Goal: Download file/media

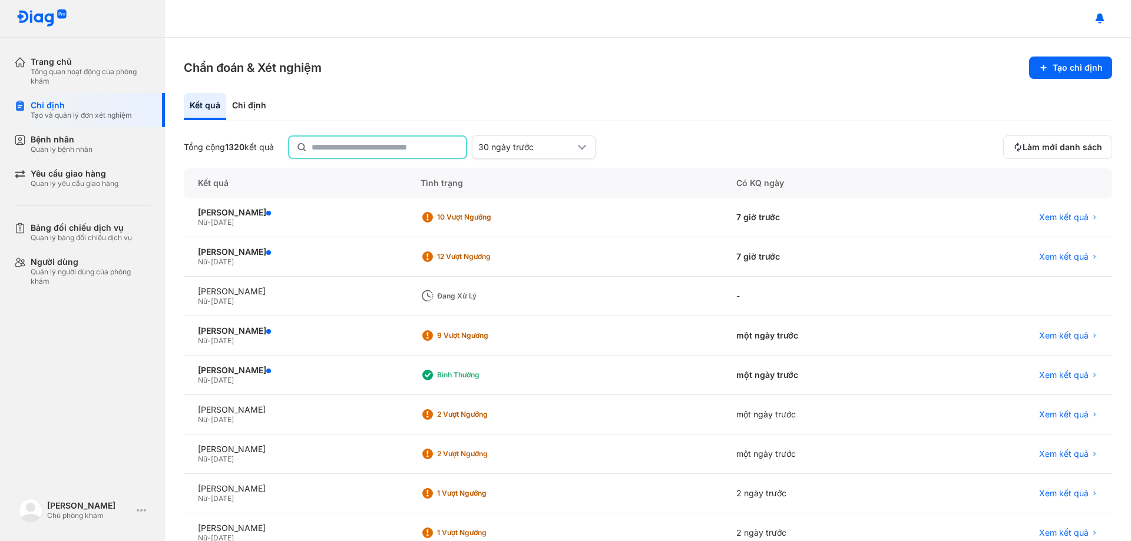
click at [388, 144] on input "text" at bounding box center [385, 147] width 147 height 21
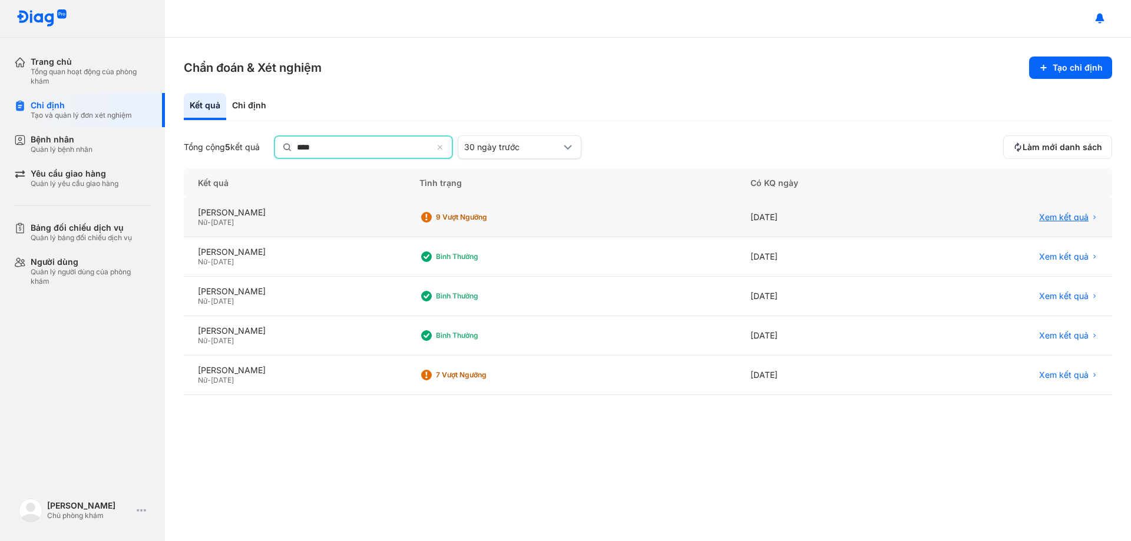
type input "****"
click at [1061, 213] on span "Xem kết quả" at bounding box center [1063, 218] width 49 height 11
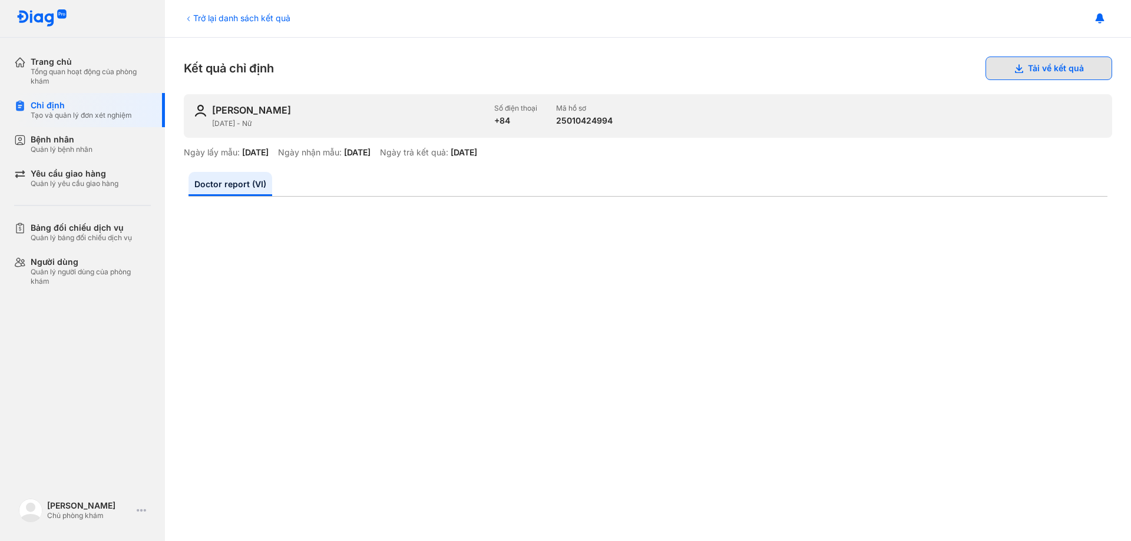
click at [1067, 64] on button "Tải về kết quả" at bounding box center [1048, 69] width 127 height 24
